Goal: Task Accomplishment & Management: Use online tool/utility

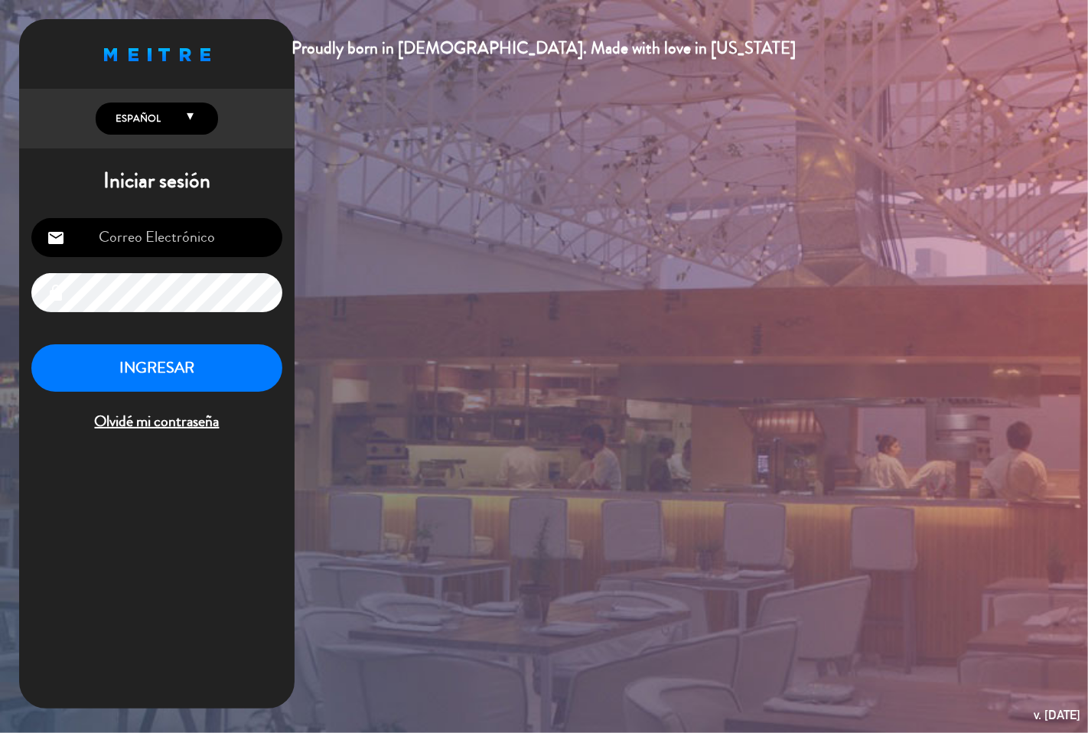
type input "[EMAIL_ADDRESS][DOMAIN_NAME]"
click at [239, 363] on button "INGRESAR" at bounding box center [156, 368] width 251 height 48
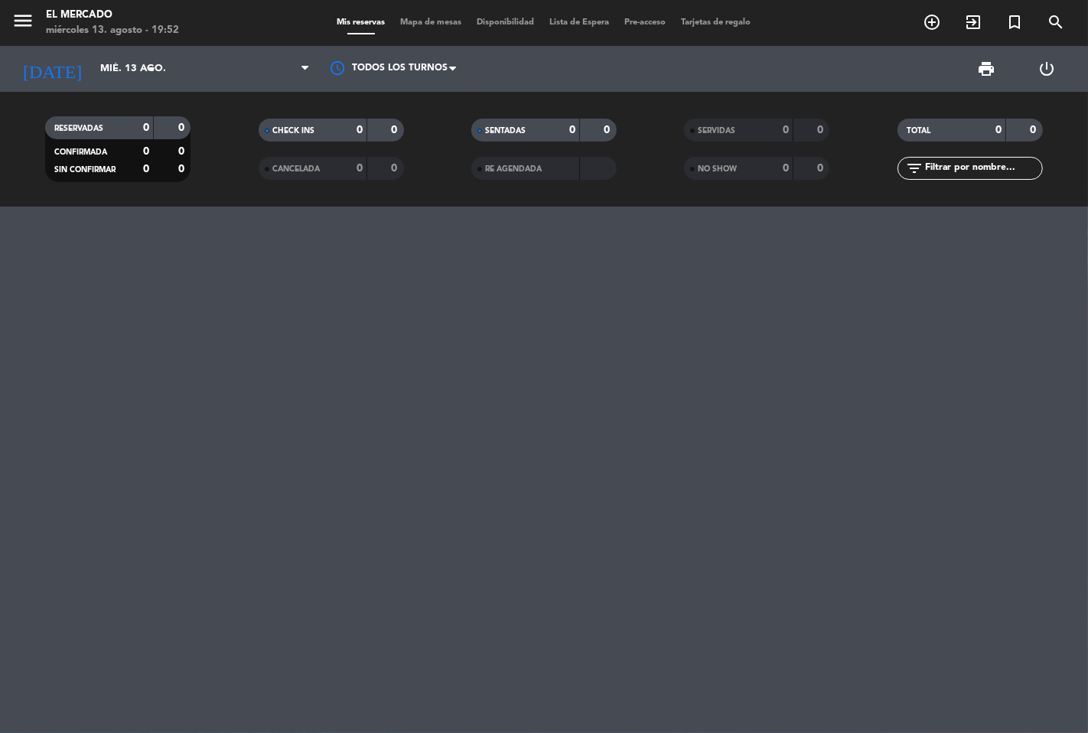
click at [27, 9] on icon "menu" at bounding box center [22, 20] width 23 height 23
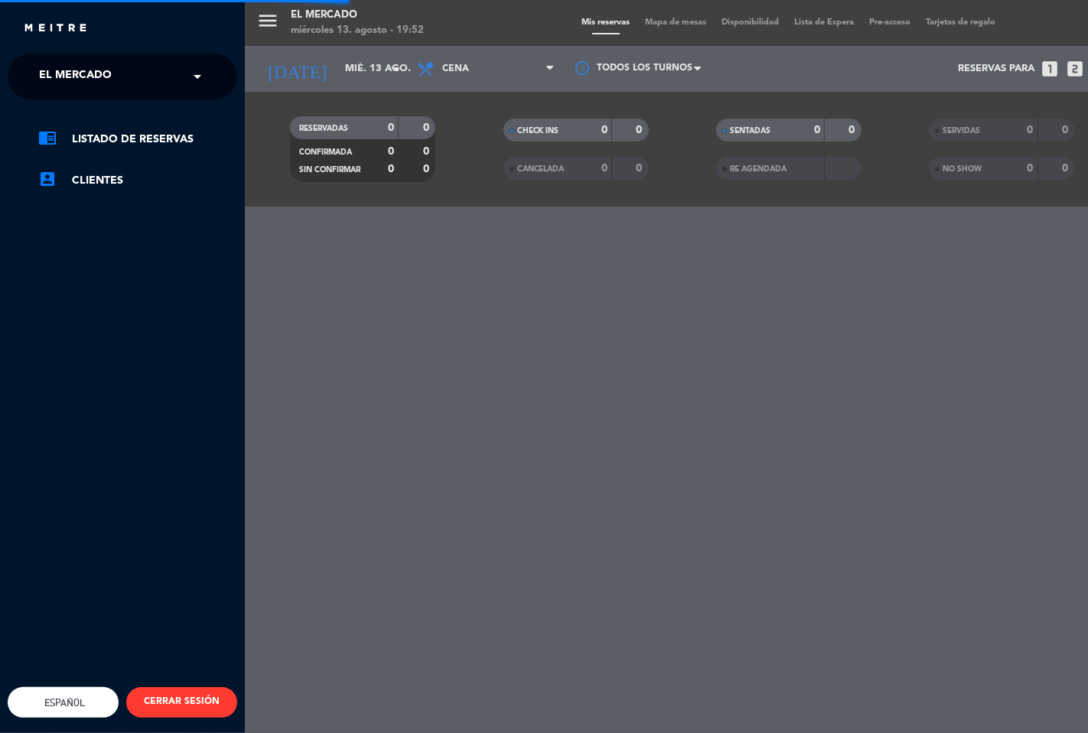
click at [71, 83] on span "El Mercado" at bounding box center [75, 76] width 73 height 32
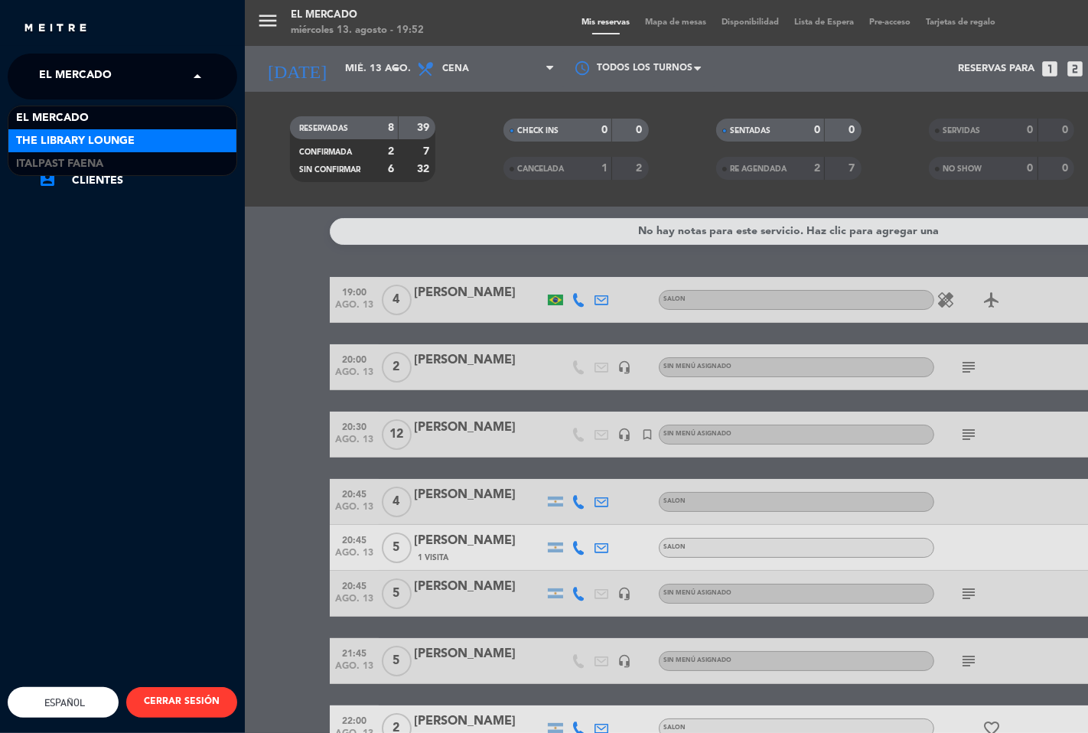
click at [93, 149] on div "The Library Lounge" at bounding box center [122, 140] width 228 height 23
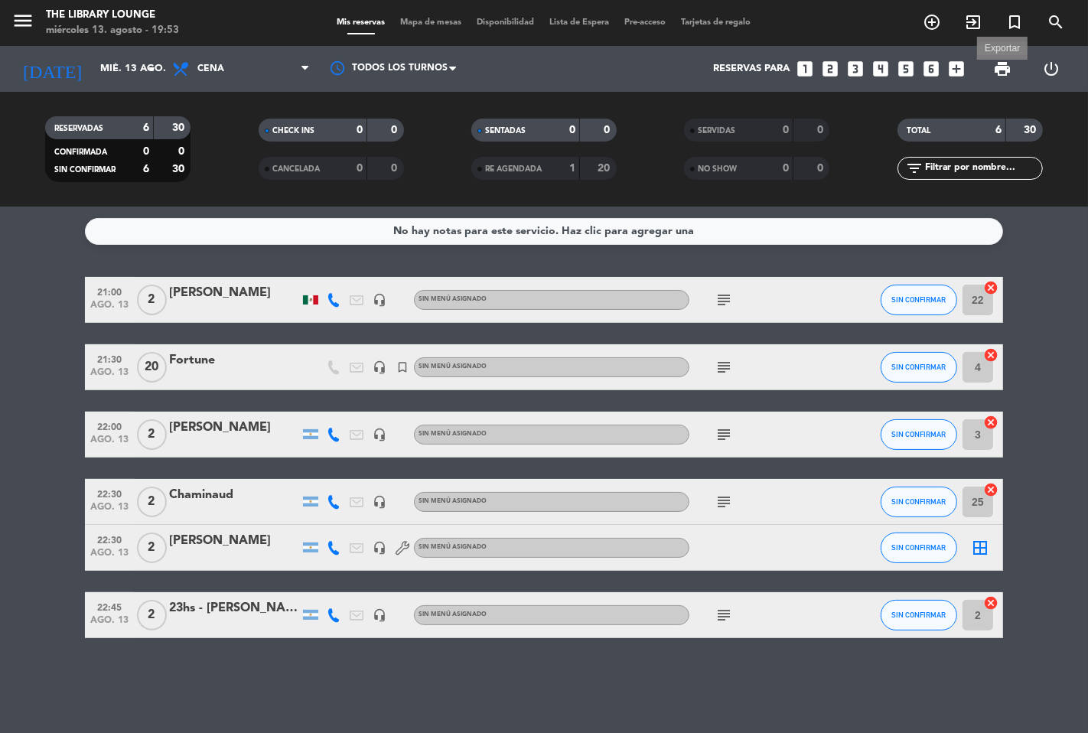
click at [1006, 67] on span "print" at bounding box center [1002, 69] width 18 height 18
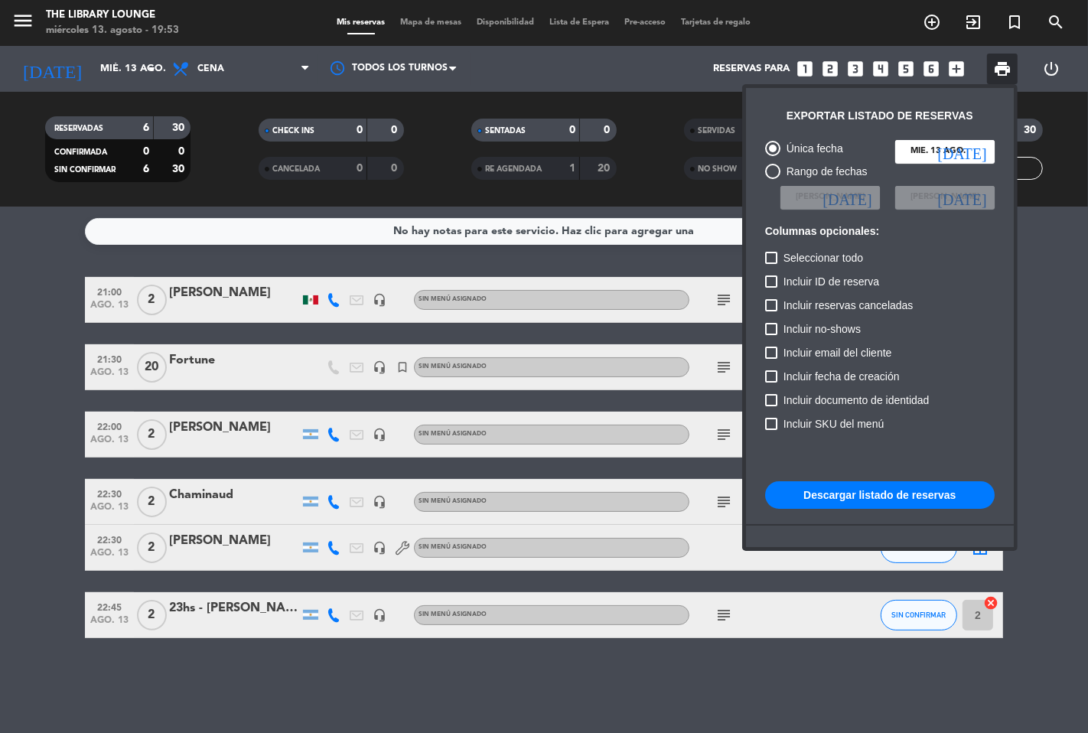
click at [861, 483] on button "Descargar listado de reservas" at bounding box center [879, 495] width 229 height 28
